Goal: Find specific fact: Find specific fact

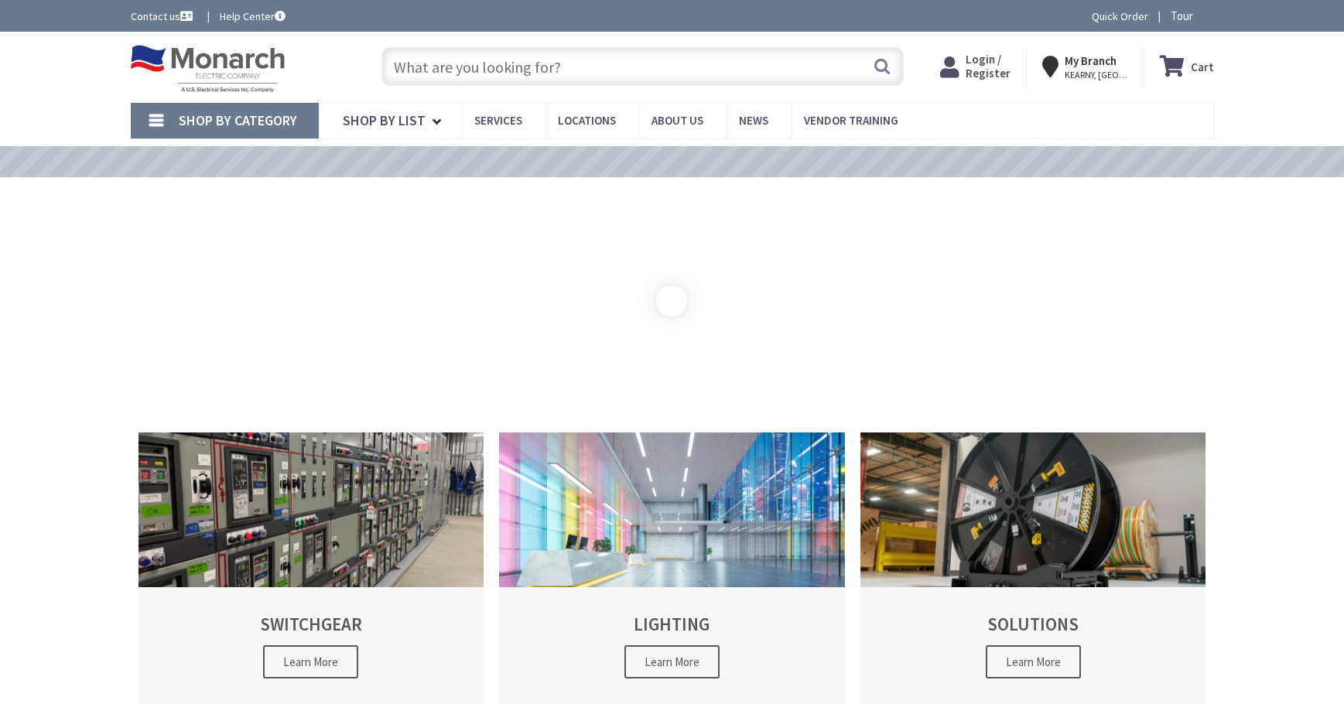
type input "P323+8H5 [PERSON_NAME][GEOGRAPHIC_DATA], [PERSON_NAME][STREET_ADDRESS]"
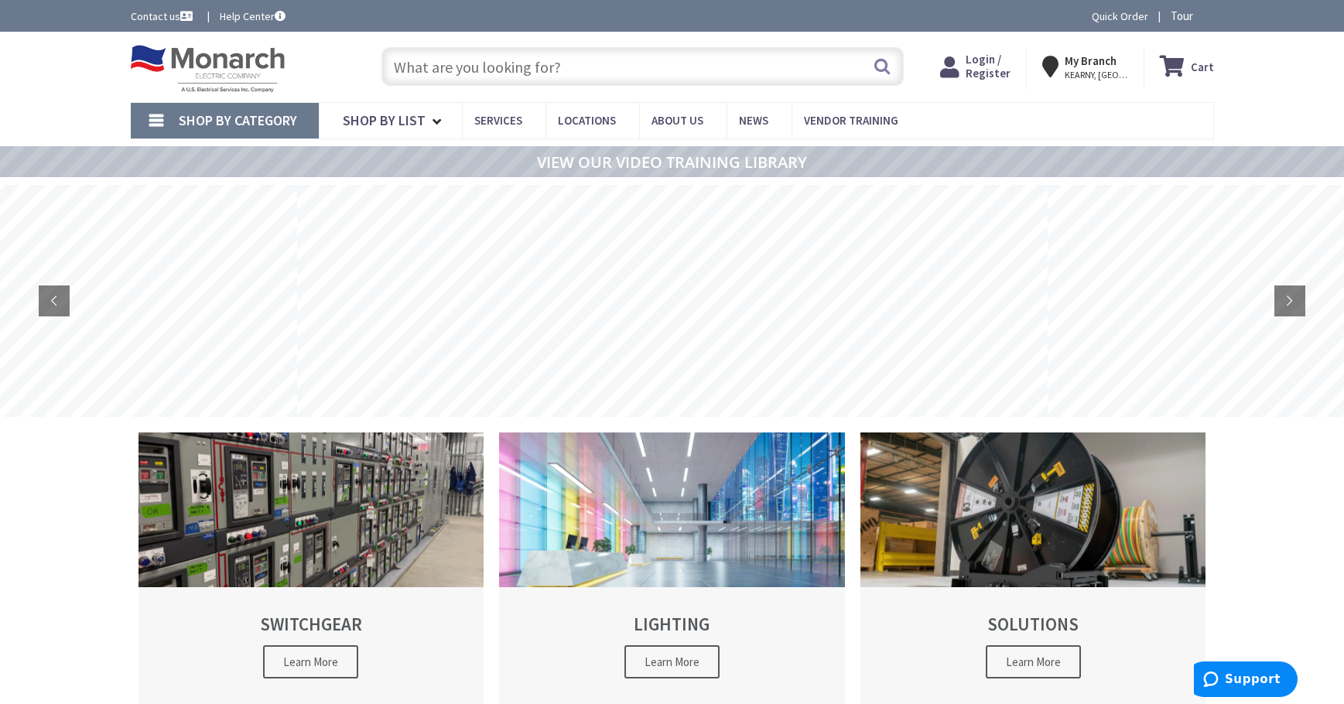
click at [1098, 63] on strong "My Branch" at bounding box center [1091, 60] width 52 height 15
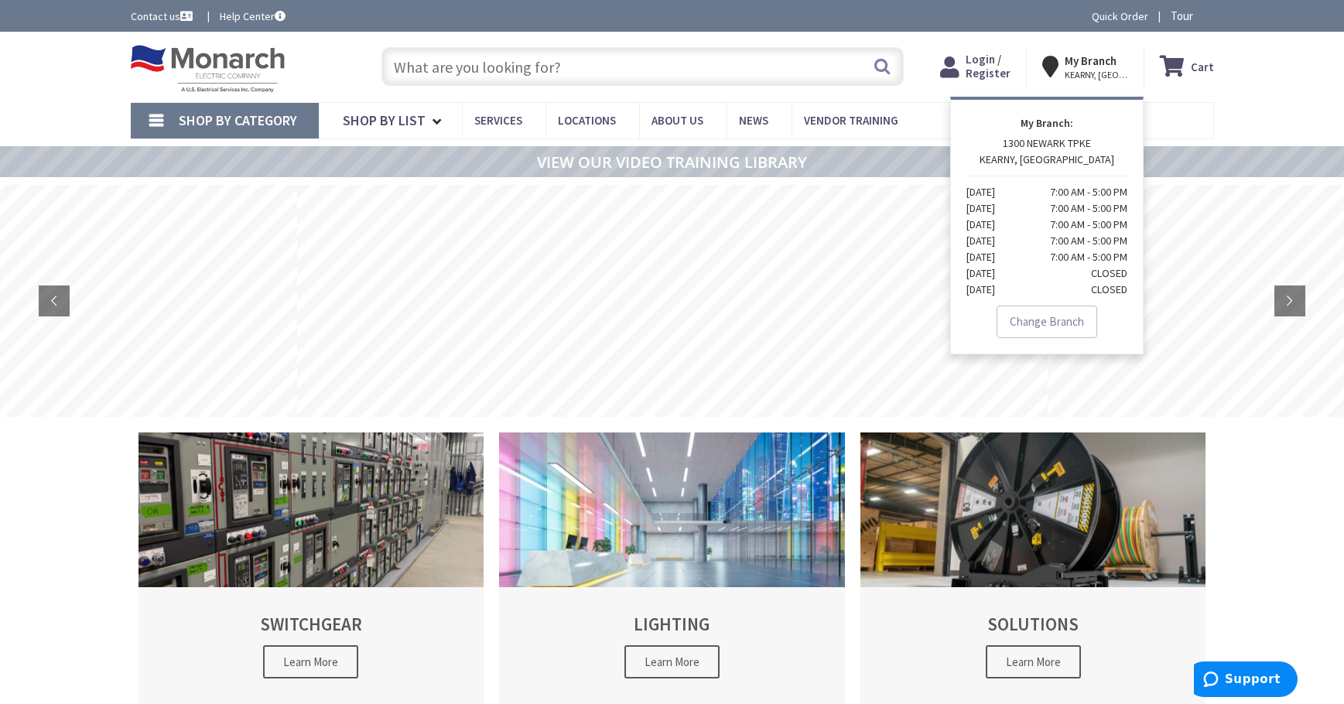
click at [434, 67] on input "text" at bounding box center [642, 66] width 522 height 39
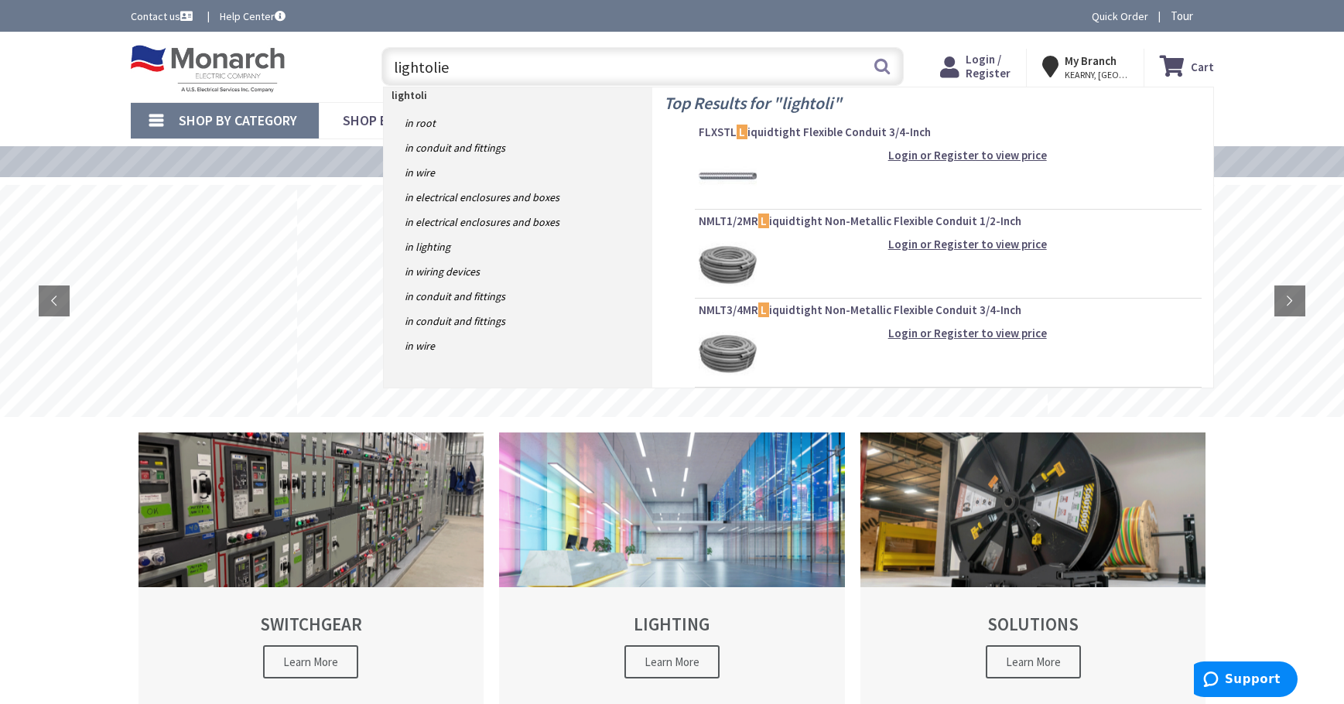
type input "lightolier"
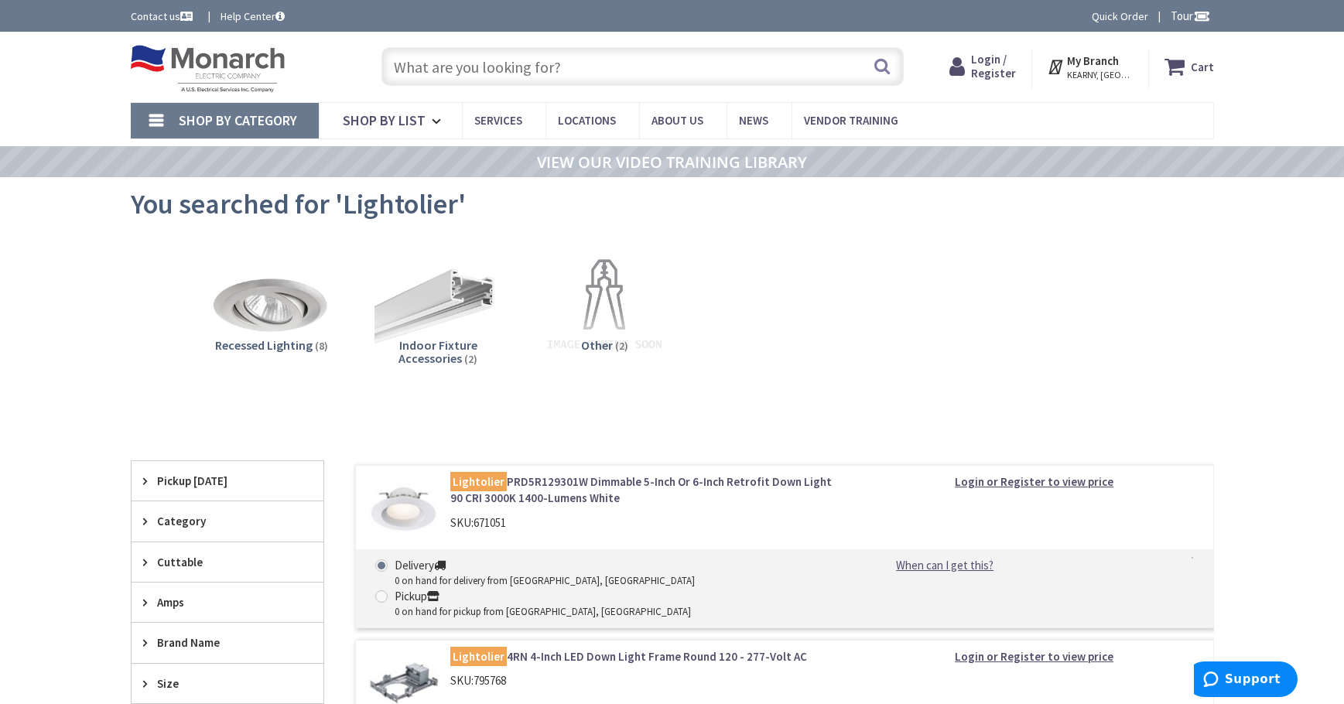
click at [470, 73] on input "text" at bounding box center [642, 66] width 522 height 39
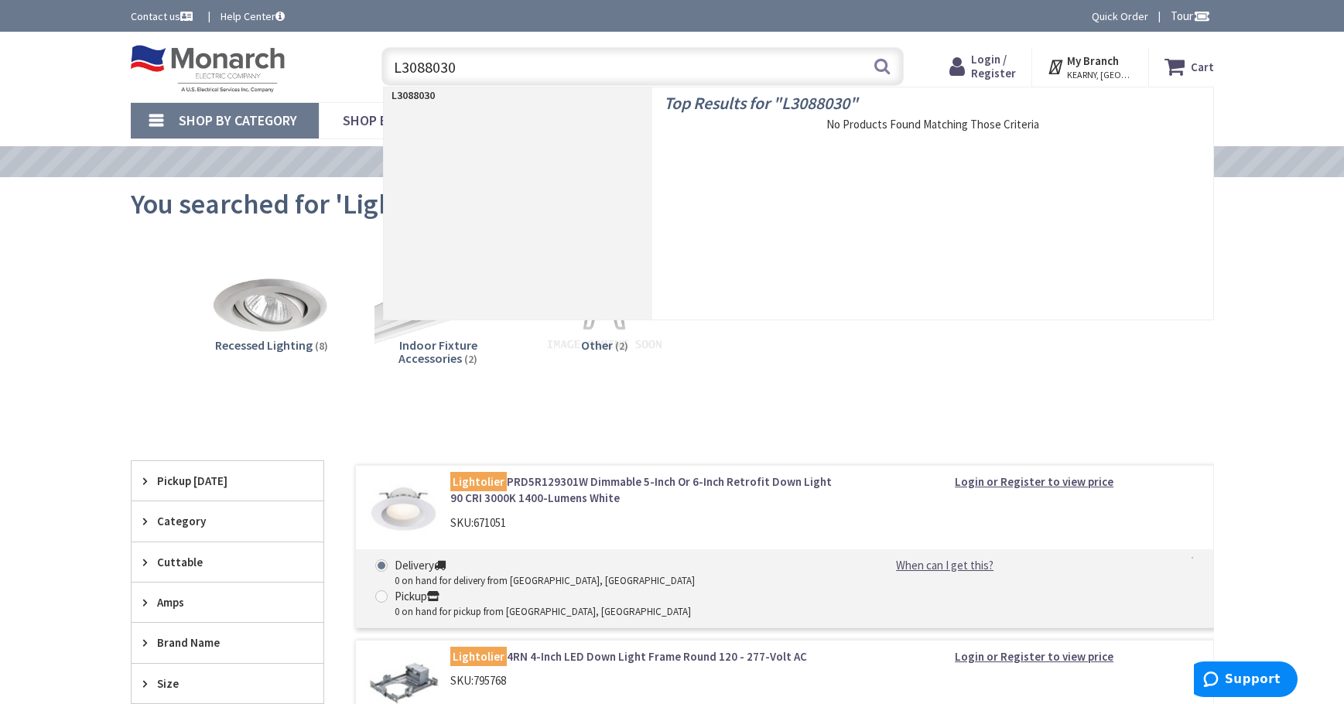
type input "L3088030F"
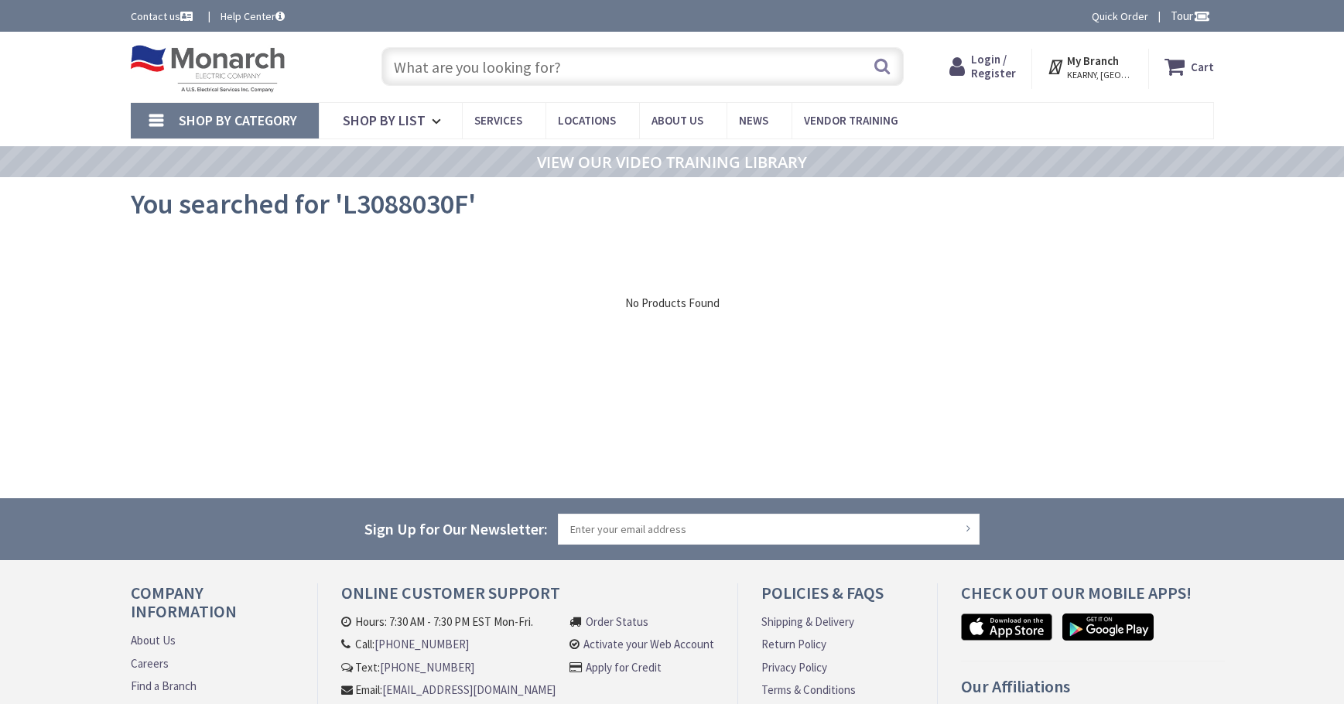
click at [154, 16] on link "Contact us" at bounding box center [163, 16] width 65 height 15
click at [1116, 70] on span "KEARNY, [GEOGRAPHIC_DATA]" at bounding box center [1100, 75] width 66 height 12
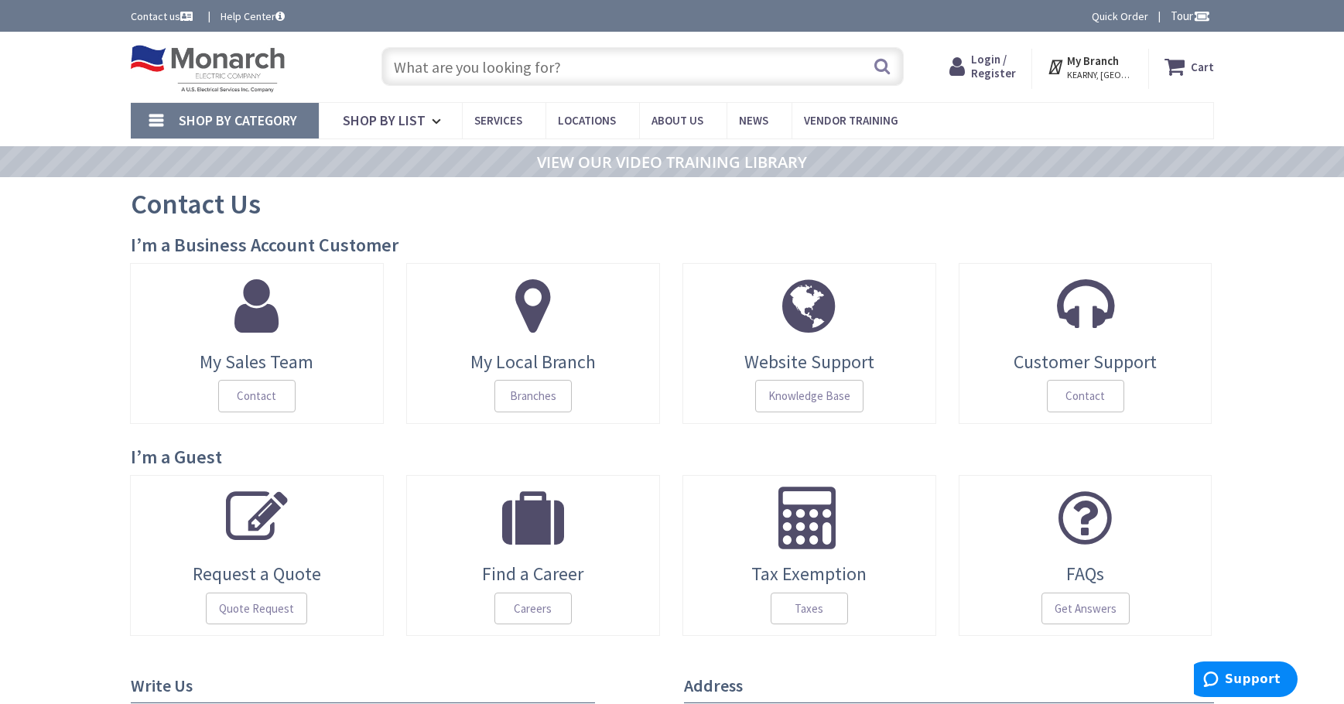
click at [1096, 64] on strong "My Branch" at bounding box center [1093, 60] width 52 height 15
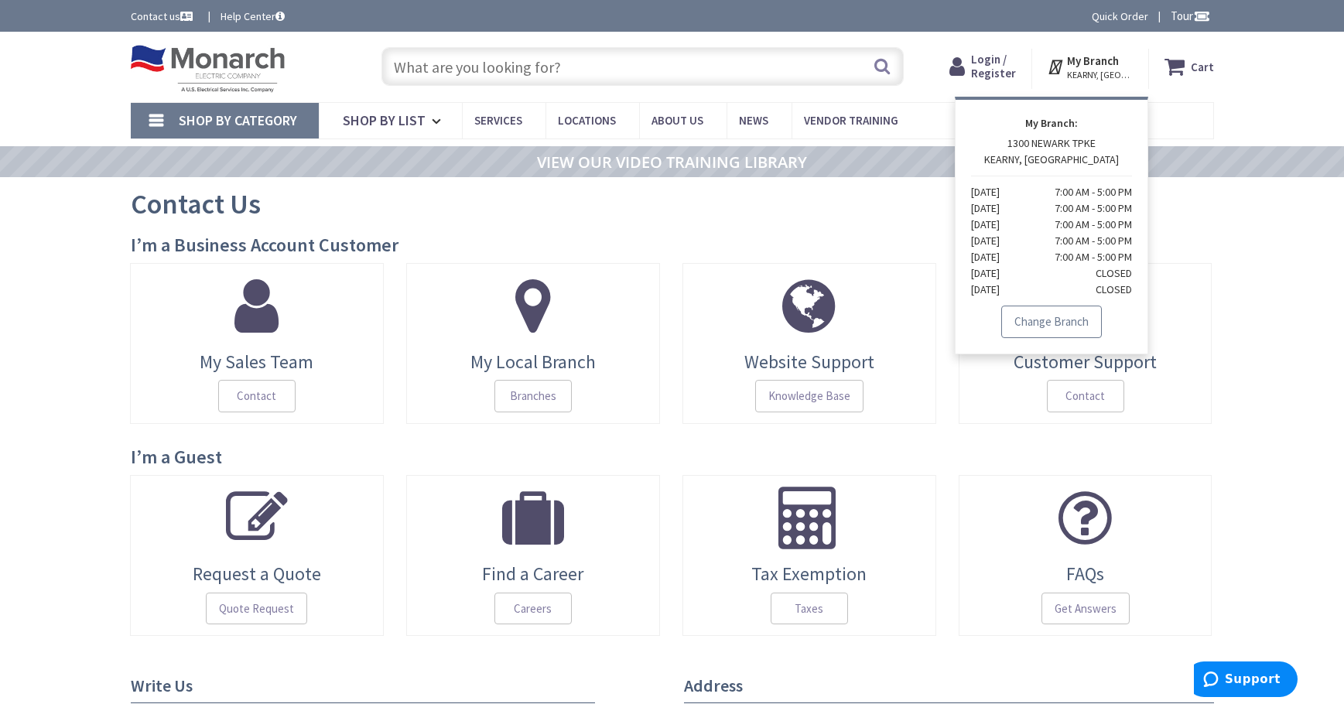
click at [1059, 320] on link "Change Branch" at bounding box center [1051, 322] width 101 height 32
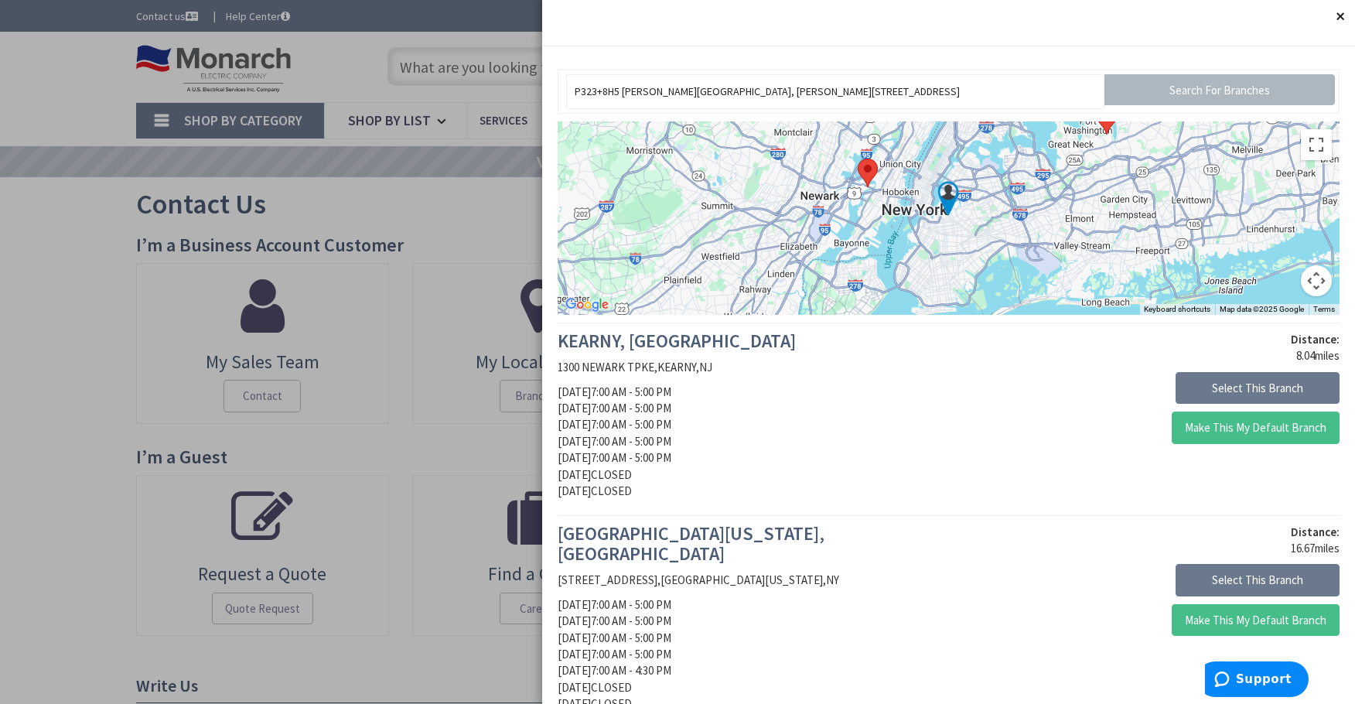
click at [1331, 17] on button "Close" at bounding box center [1339, 15] width 31 height 31
